Goal: Information Seeking & Learning: Learn about a topic

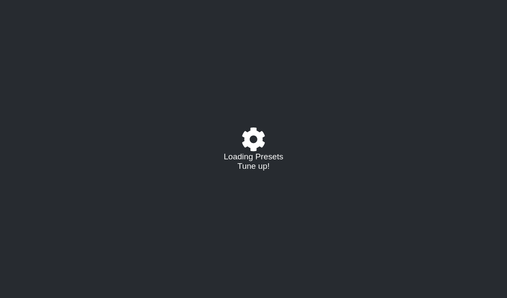
select select "/023177548424"
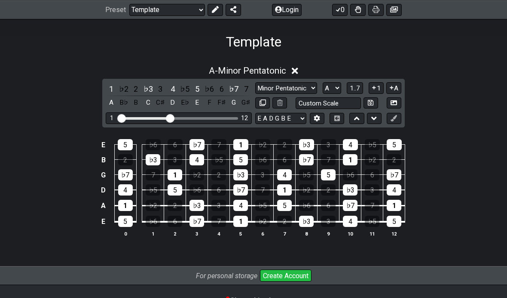
scroll to position [132, 0]
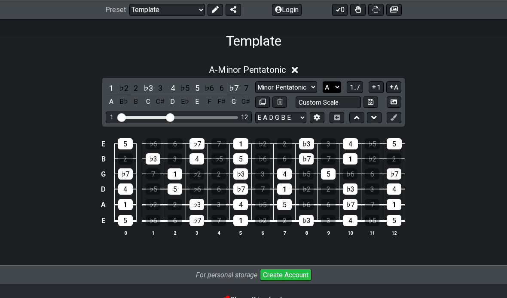
click at [336, 85] on select "A♭ A A♯ B♭ B C C♯ D♭ D D♯ E♭ E F F♯ G♭ G G♯" at bounding box center [332, 87] width 18 height 12
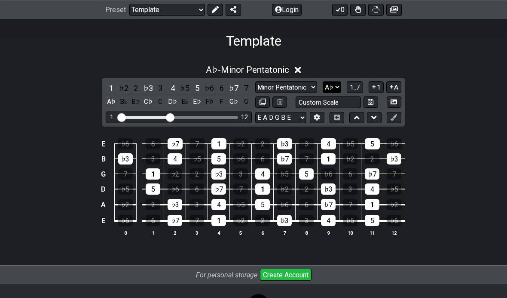
click at [335, 83] on select "A♭ A A♯ B♭ B C C♯ D♭ D D♯ E♭ E F F♯ G♭ G G♯" at bounding box center [332, 87] width 18 height 12
select select "A"
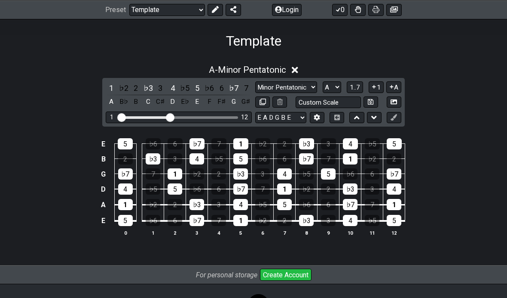
click at [166, 117] on input "Visible fret range" at bounding box center [179, 117] width 122 height 0
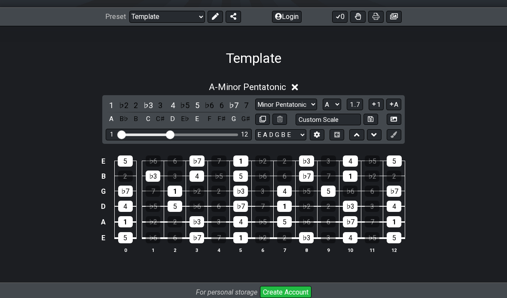
scroll to position [113, 0]
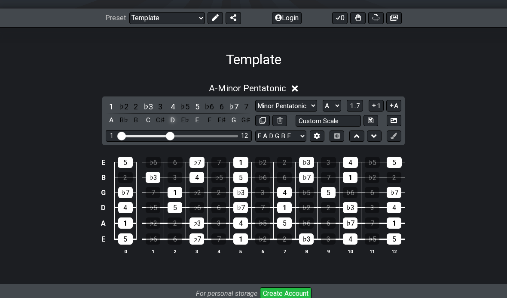
click at [167, 126] on div "D" at bounding box center [172, 120] width 11 height 12
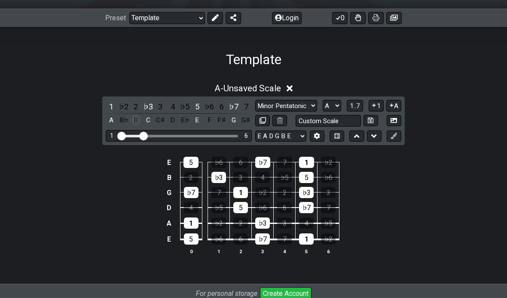
click at [133, 120] on div "B" at bounding box center [135, 120] width 11 height 12
click at [161, 107] on div "3" at bounding box center [160, 107] width 11 height 12
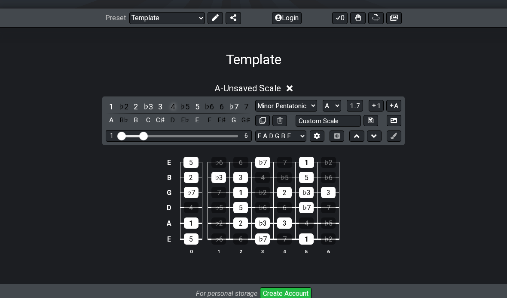
click at [173, 103] on div "4" at bounding box center [172, 107] width 11 height 12
click at [217, 101] on div "6" at bounding box center [221, 107] width 11 height 12
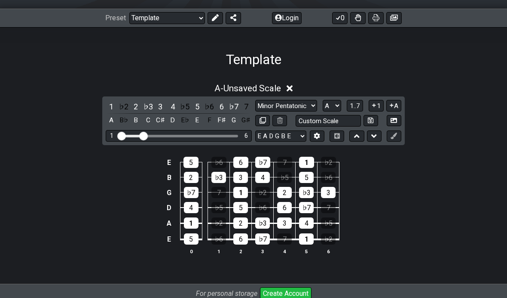
click at [292, 87] on icon at bounding box center [290, 88] width 6 height 9
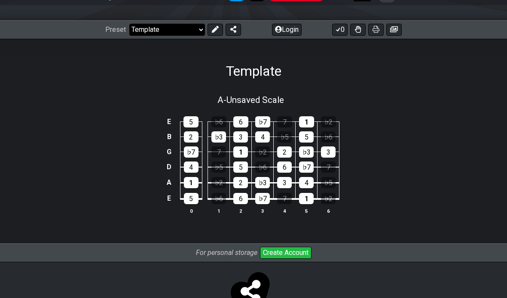
click at [196, 29] on select "Welcome to #fretflip! Template Custom Preset Minor Pentatonic Major Pentatonic …" at bounding box center [167, 30] width 76 height 12
select select "/023177548424"
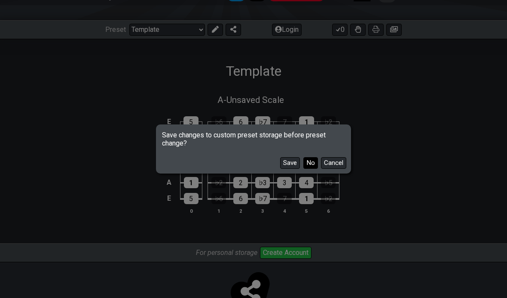
click at [309, 169] on button "No" at bounding box center [311, 163] width 15 height 12
select select "C"
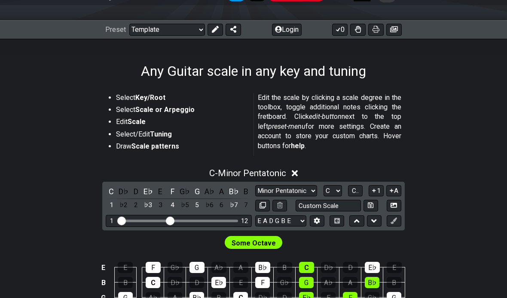
select select "/guitar-scales"
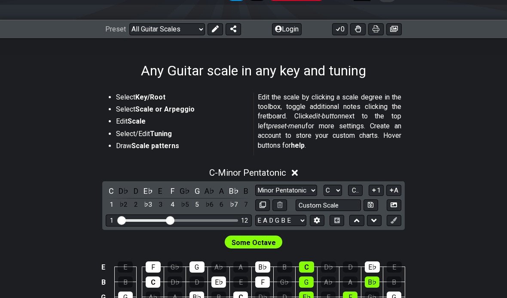
scroll to position [88, 0]
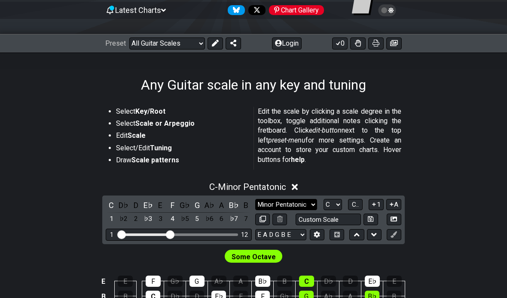
click at [289, 199] on select "Minor Pentatonic Root Minor Pentatonic Major Pentatonic Minor Blues Major Blues…" at bounding box center [286, 205] width 62 height 12
select select "Root"
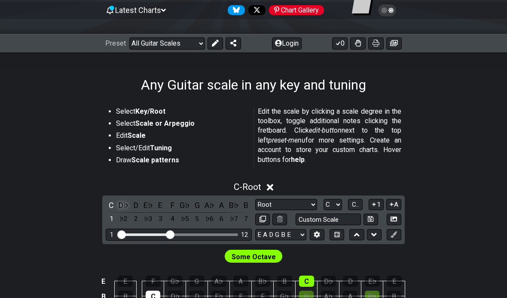
click at [123, 204] on div "D♭" at bounding box center [123, 205] width 11 height 12
click at [338, 203] on select "A♭ A A♯ B♭ B C C♯ D♭ D D♯ E♭ E F F♯ G♭ G G♯" at bounding box center [333, 205] width 18 height 12
